Goal: Transaction & Acquisition: Purchase product/service

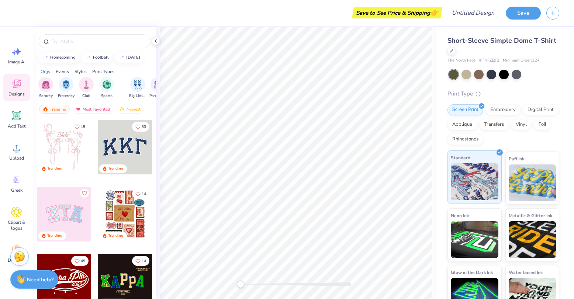
scroll to position [19, 0]
click at [454, 52] on div at bounding box center [452, 50] width 8 height 8
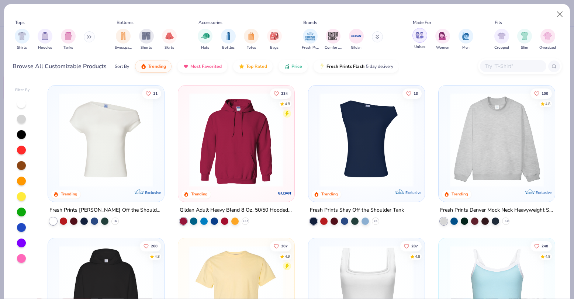
click at [421, 40] on div "filter for Unisex" at bounding box center [420, 35] width 15 height 15
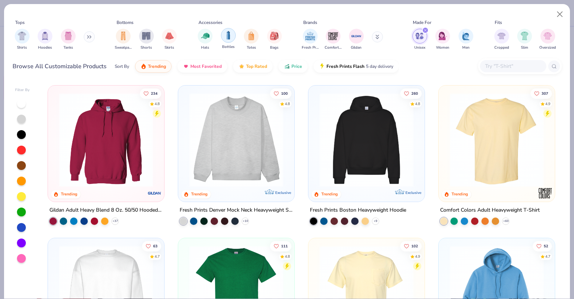
click at [234, 37] on div "filter for Bottles" at bounding box center [228, 35] width 15 height 15
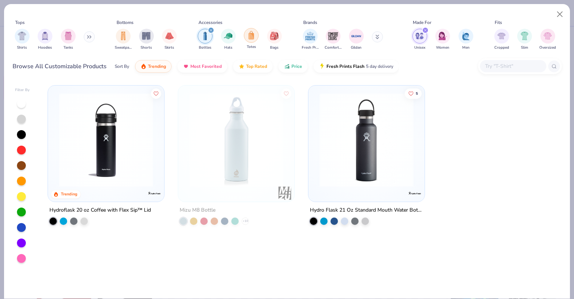
click at [249, 38] on img "filter for Totes" at bounding box center [251, 35] width 8 height 8
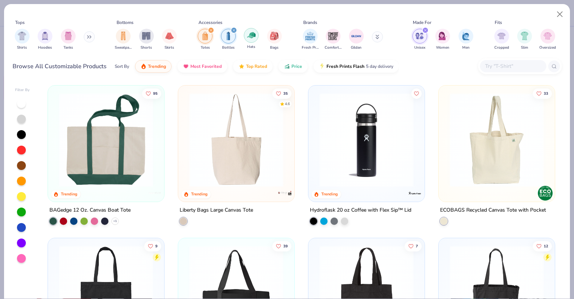
click at [253, 37] on img "filter for Hats" at bounding box center [251, 35] width 8 height 8
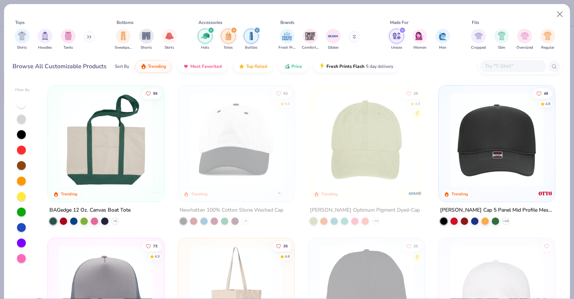
click at [210, 30] on icon "filter for Hats" at bounding box center [211, 30] width 3 height 3
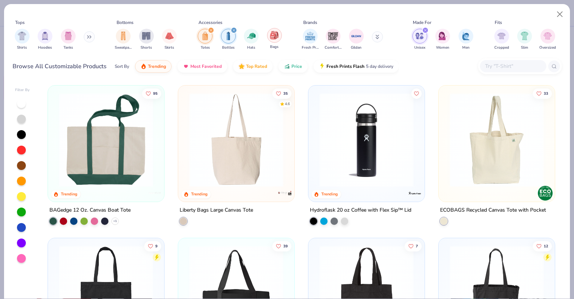
click at [275, 37] on img "filter for Bags" at bounding box center [274, 35] width 8 height 8
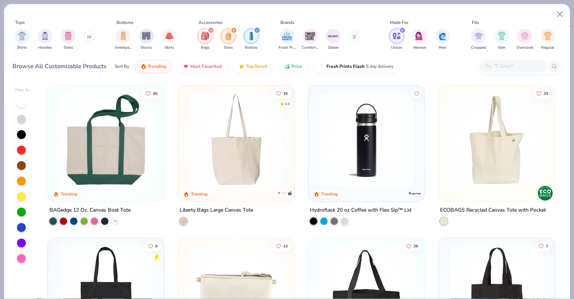
click at [375, 134] on img at bounding box center [367, 140] width 102 height 94
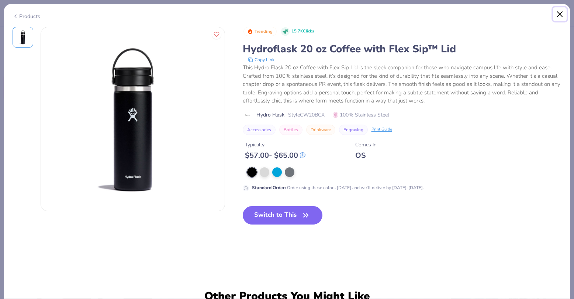
click at [560, 13] on button "Close" at bounding box center [560, 14] width 14 height 14
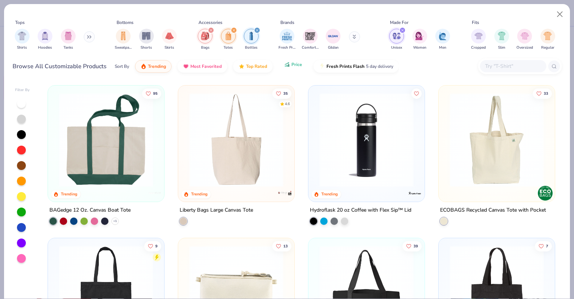
click at [292, 65] on span "Price" at bounding box center [297, 65] width 11 height 6
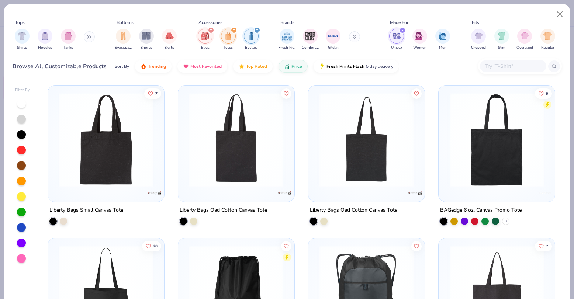
click at [154, 137] on img at bounding box center [106, 140] width 102 height 94
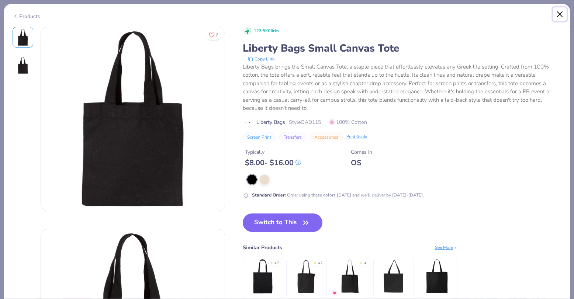
click at [562, 14] on button "Close" at bounding box center [560, 14] width 14 height 14
